Goal: Find specific page/section

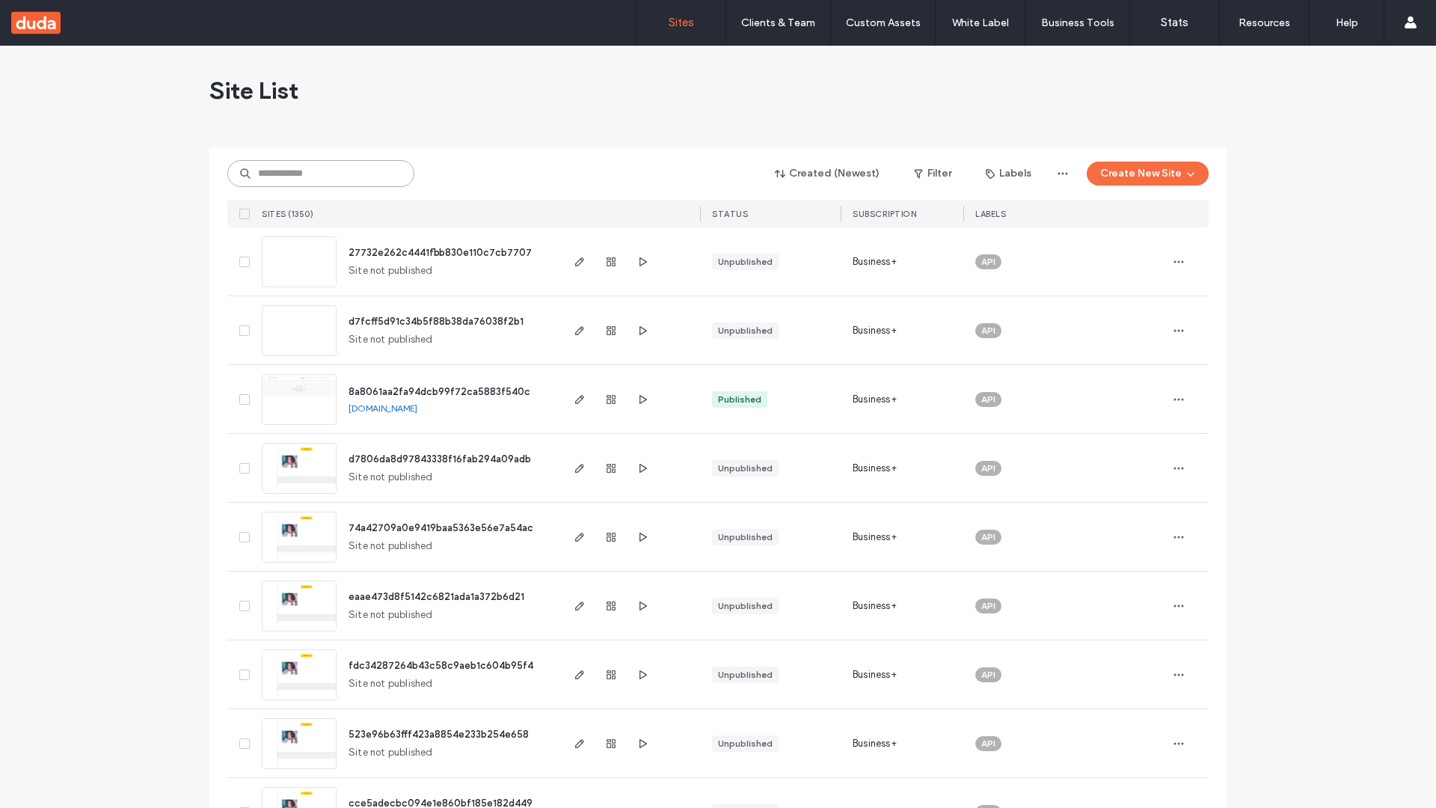
click at [321, 174] on input at bounding box center [320, 173] width 187 height 27
type input "**********"
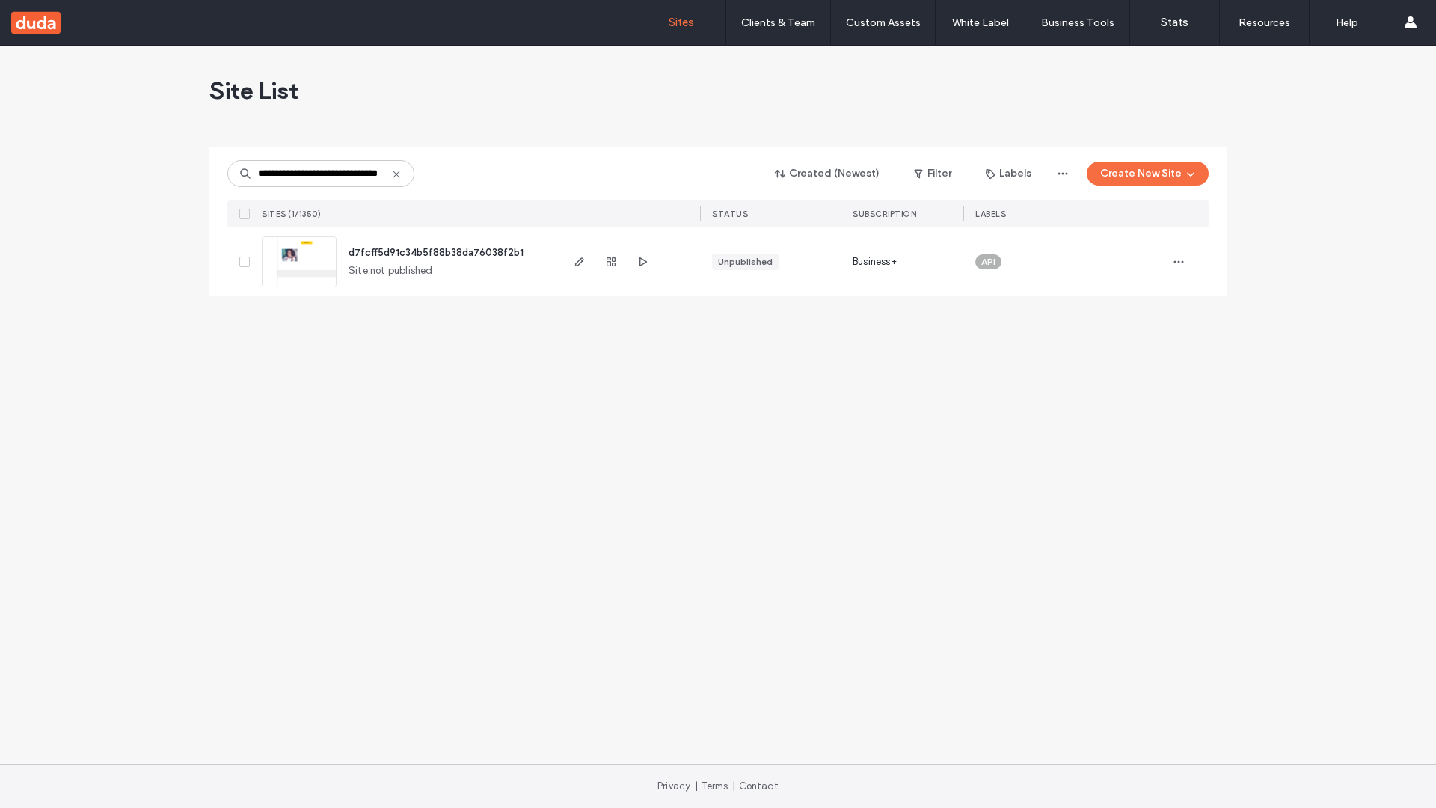
click at [436, 252] on span "d7fcff5d91c34b5f88b38da76038f2b1" at bounding box center [436, 252] width 175 height 11
